Goal: Navigation & Orientation: Find specific page/section

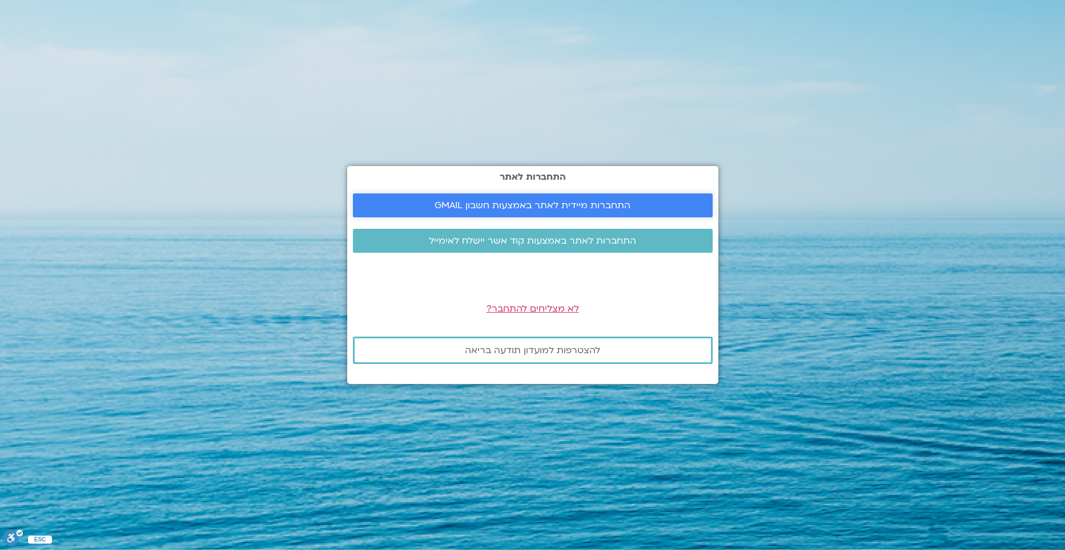
click at [515, 204] on span "התחברות מיידית לאתר באמצעות חשבון GMAIL" at bounding box center [532, 205] width 196 height 10
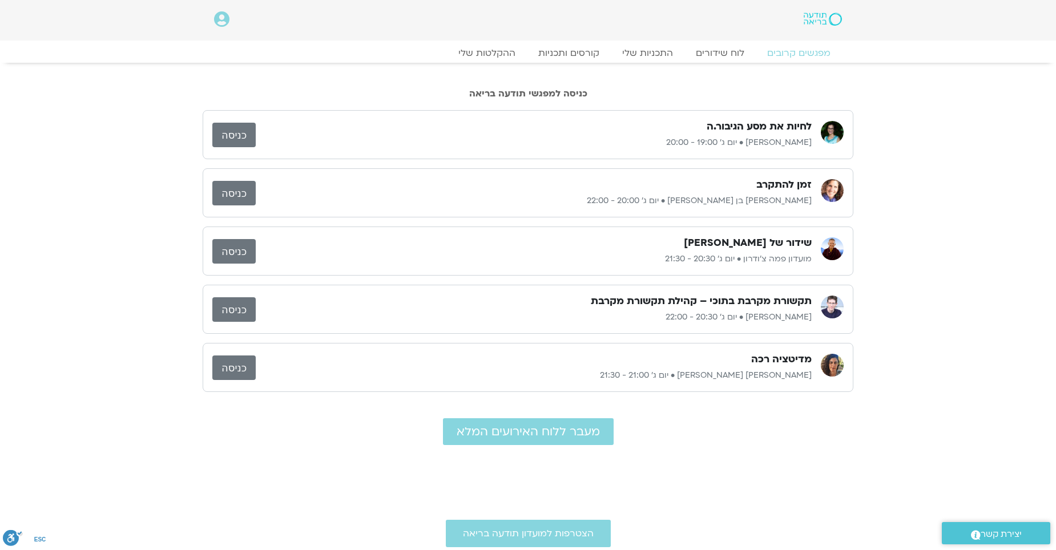
click at [229, 190] on link "כניסה" at bounding box center [233, 193] width 43 height 25
